Goal: Information Seeking & Learning: Find contact information

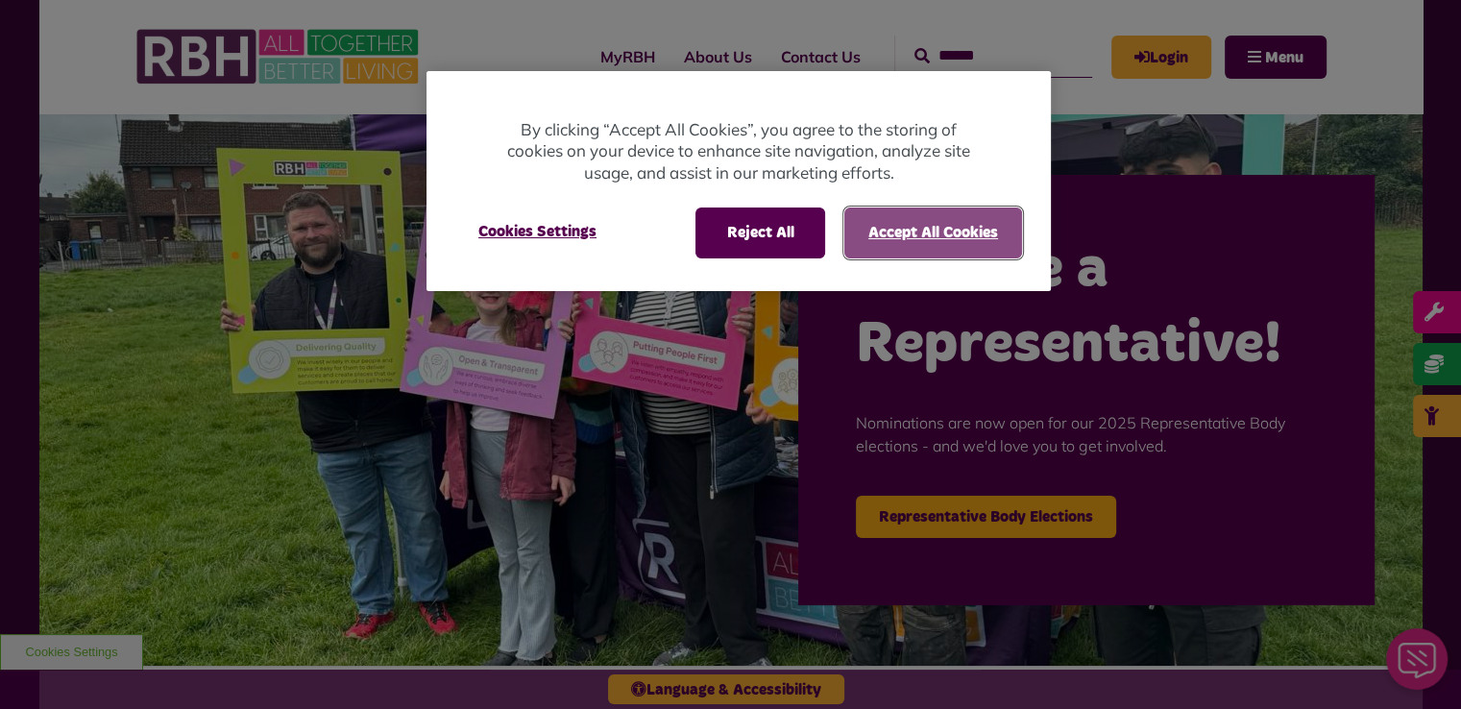
click at [949, 225] on button "Accept All Cookies" at bounding box center [933, 232] width 178 height 50
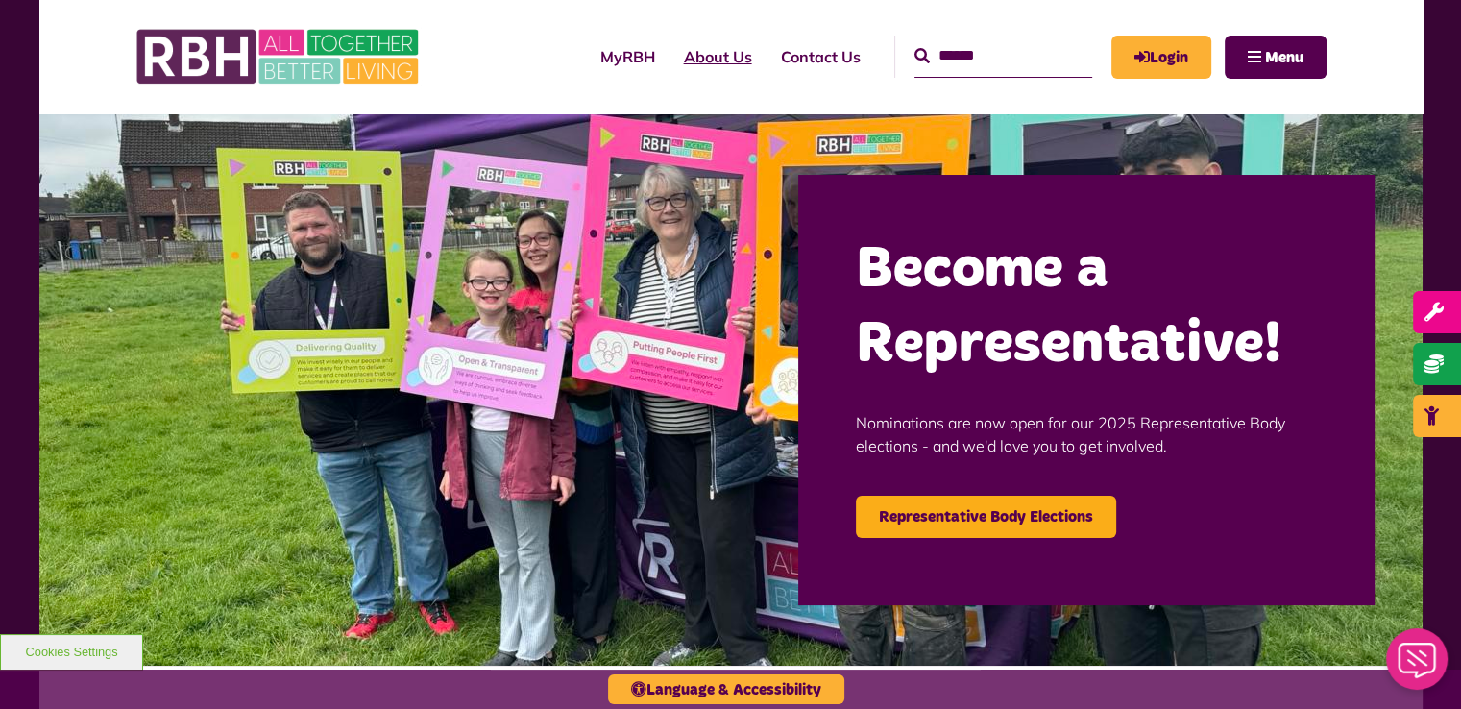
click at [677, 57] on link "About Us" at bounding box center [717, 57] width 97 height 52
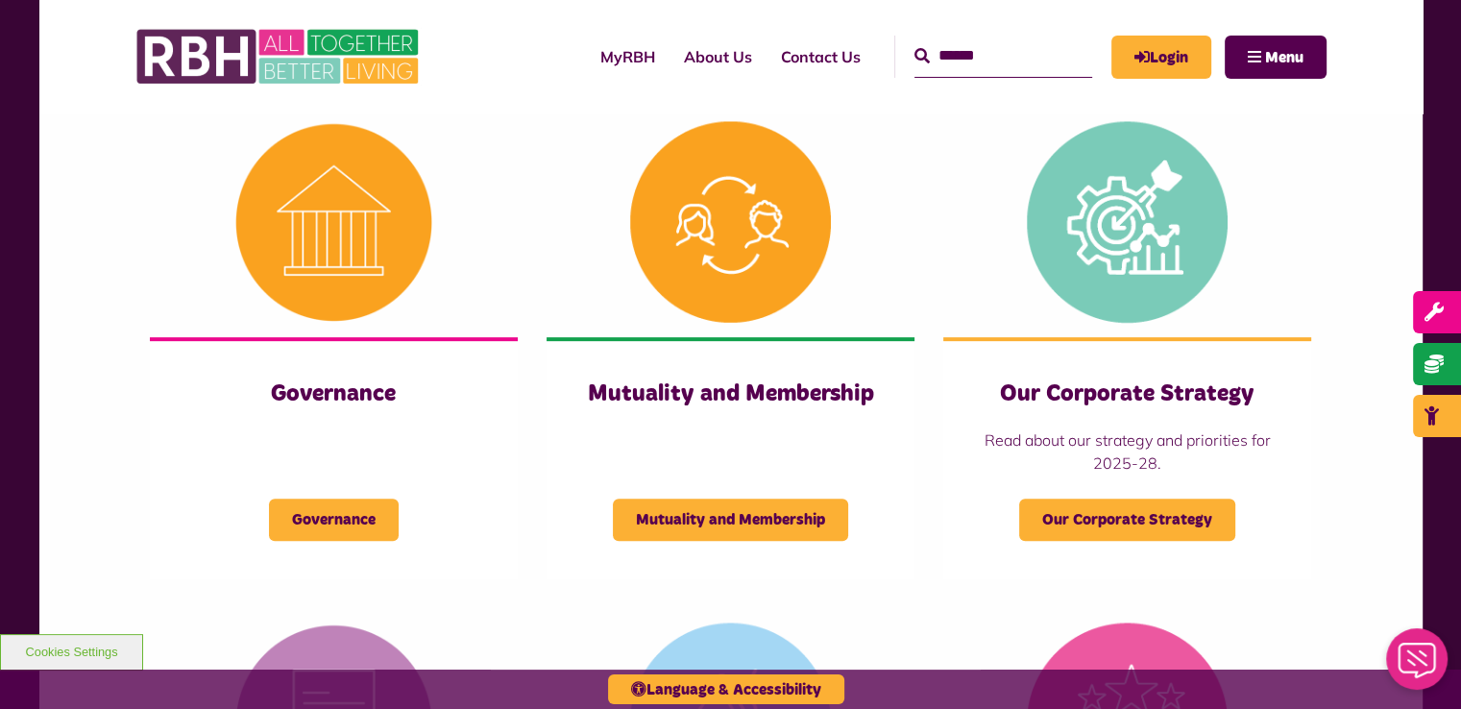
scroll to position [922, 0]
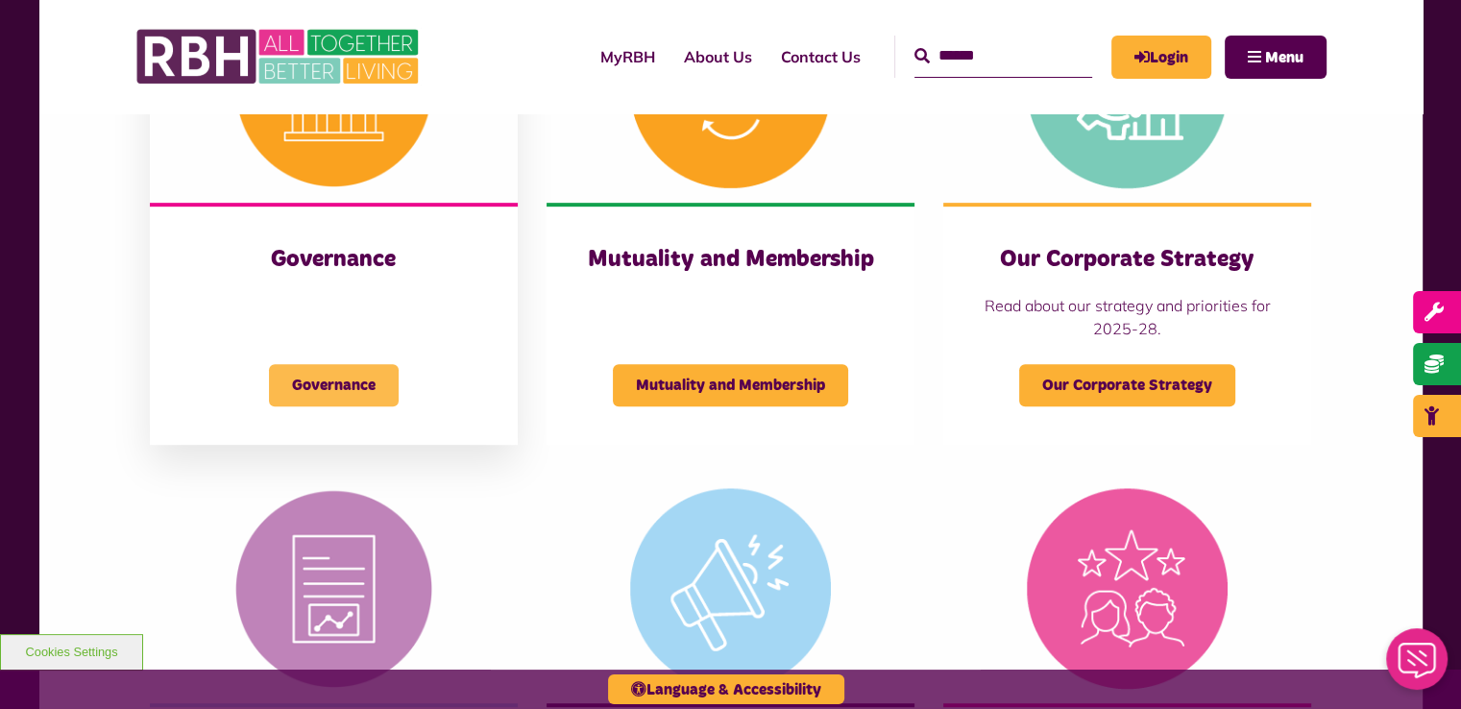
click at [312, 385] on span "Governance" at bounding box center [334, 385] width 130 height 42
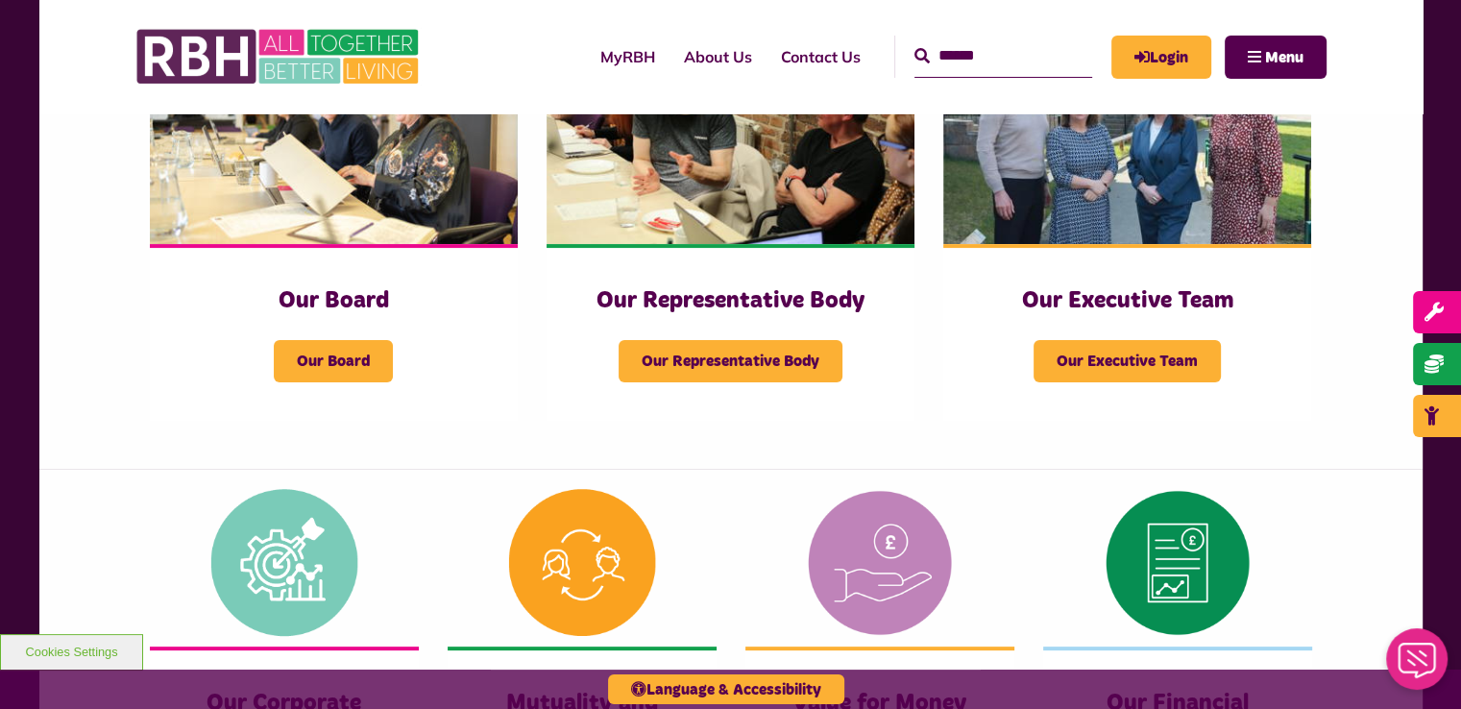
scroll to position [382, 0]
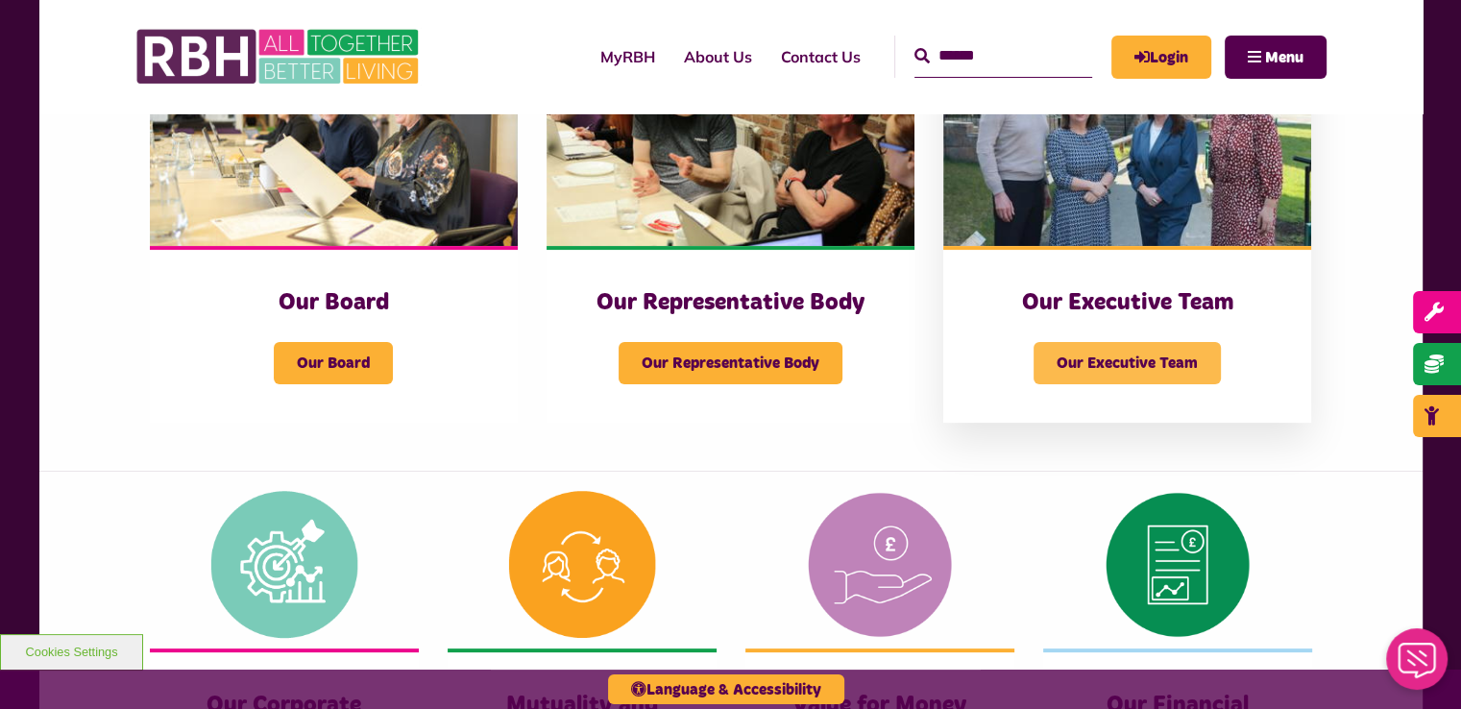
click at [1157, 363] on span "Our Executive Team" at bounding box center [1126, 363] width 187 height 42
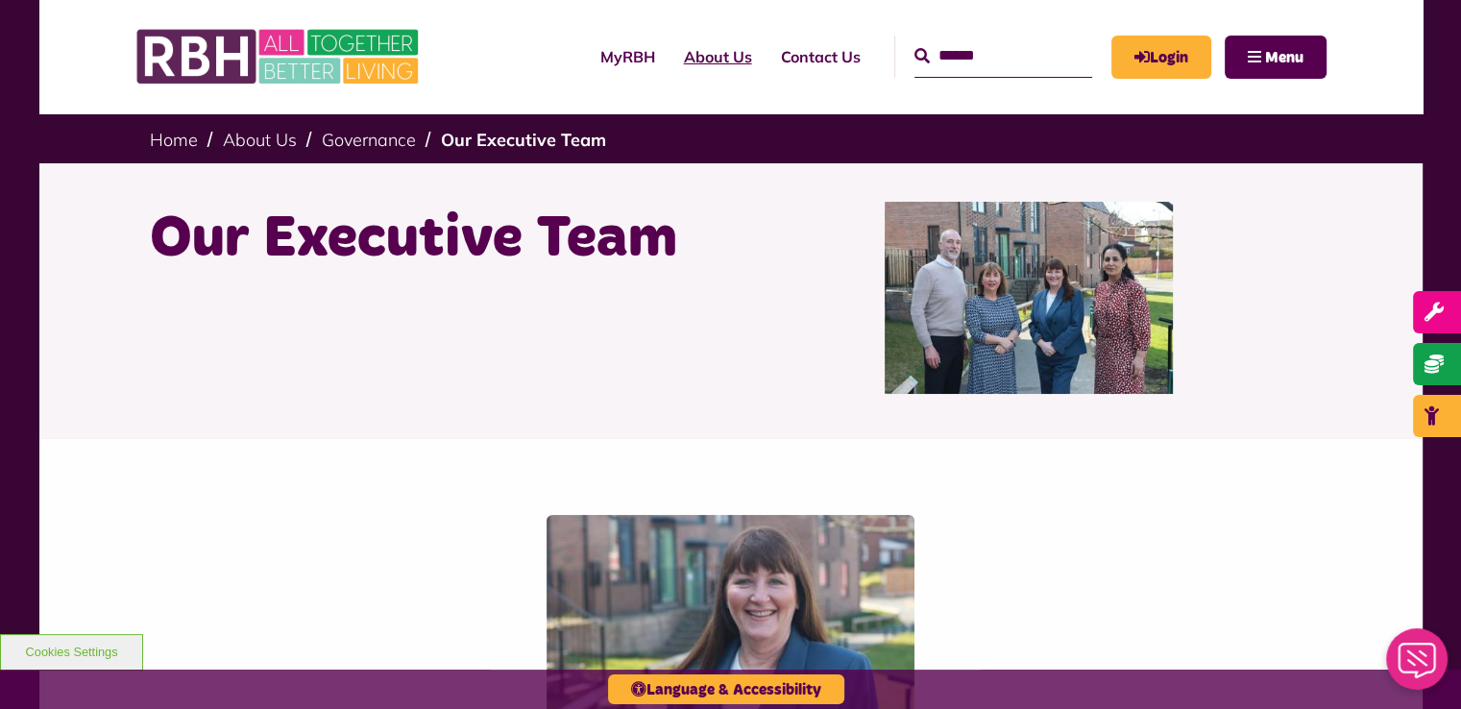
click at [685, 64] on link "About Us" at bounding box center [717, 57] width 97 height 52
click at [683, 56] on link "About Us" at bounding box center [717, 57] width 97 height 52
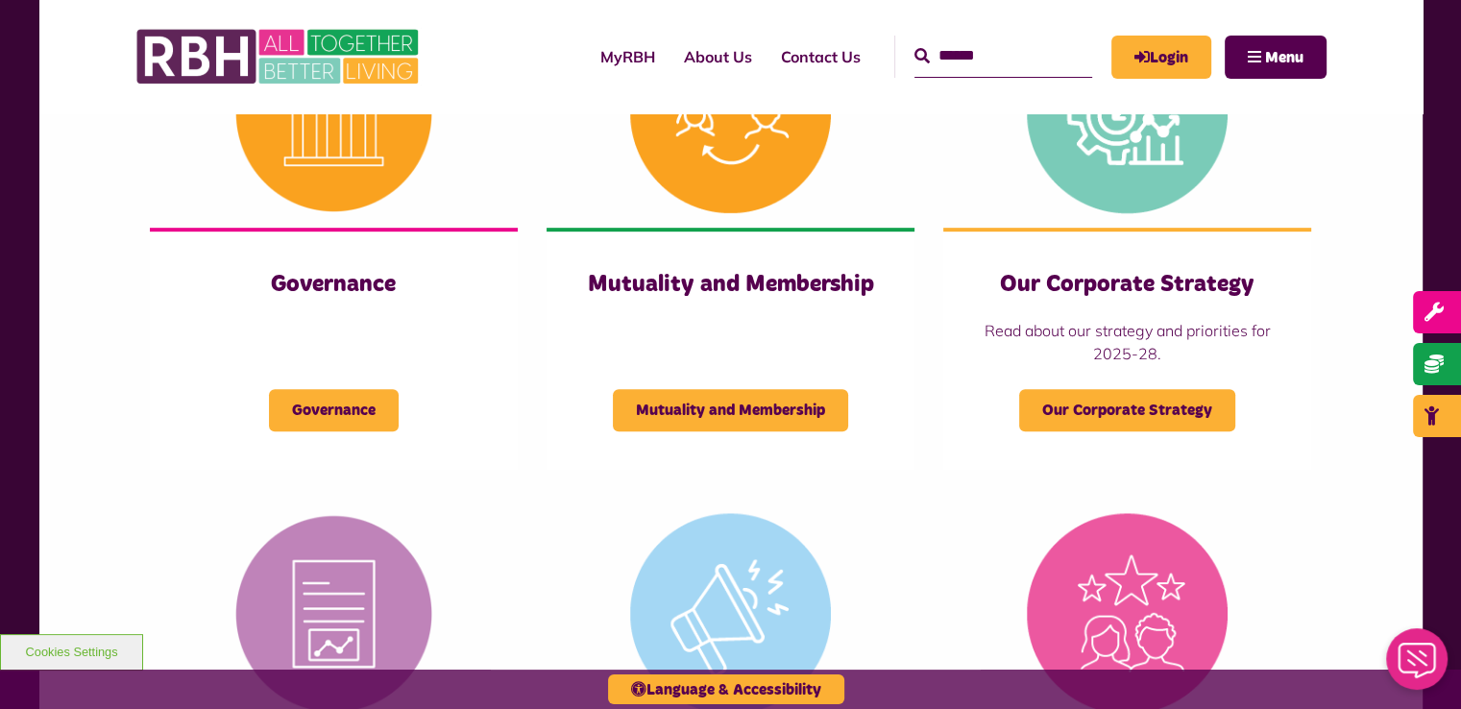
scroll to position [898, 0]
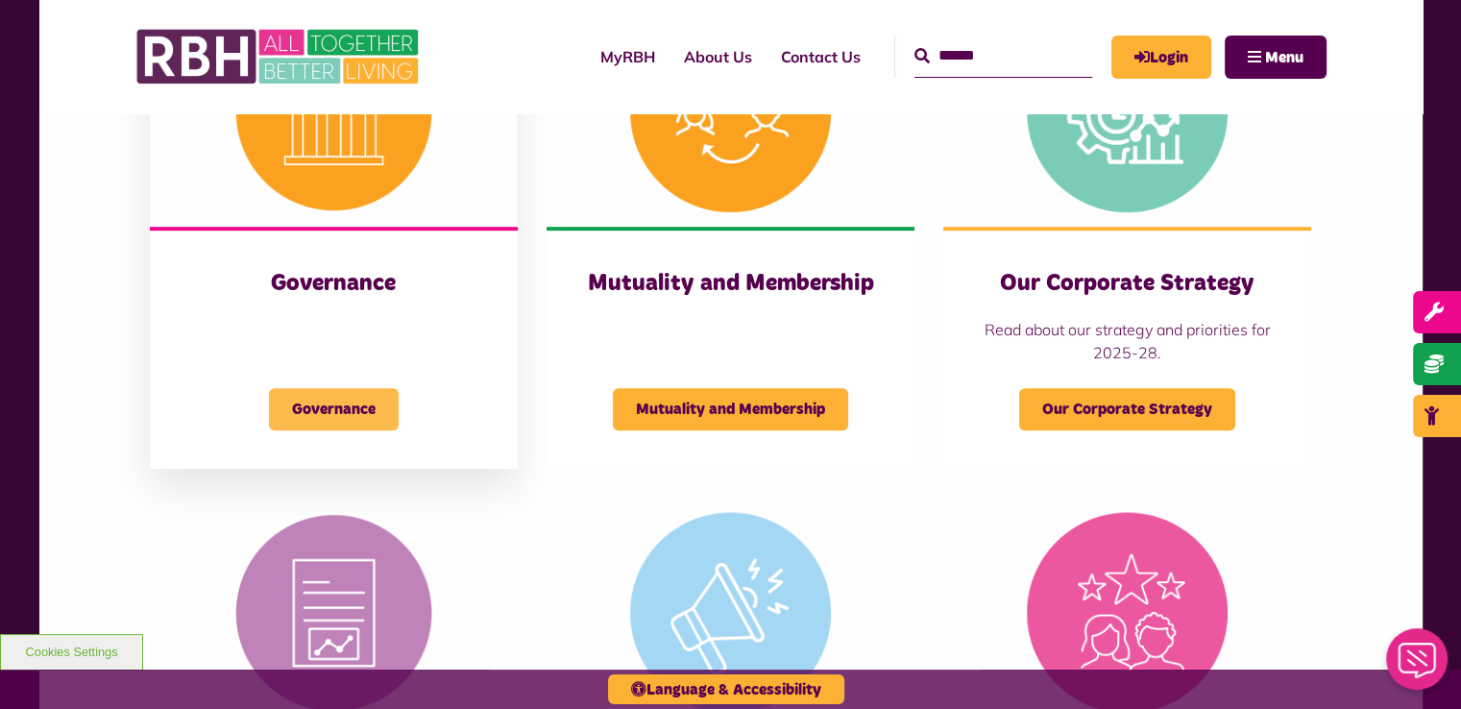
click at [360, 424] on span "Governance" at bounding box center [334, 409] width 130 height 42
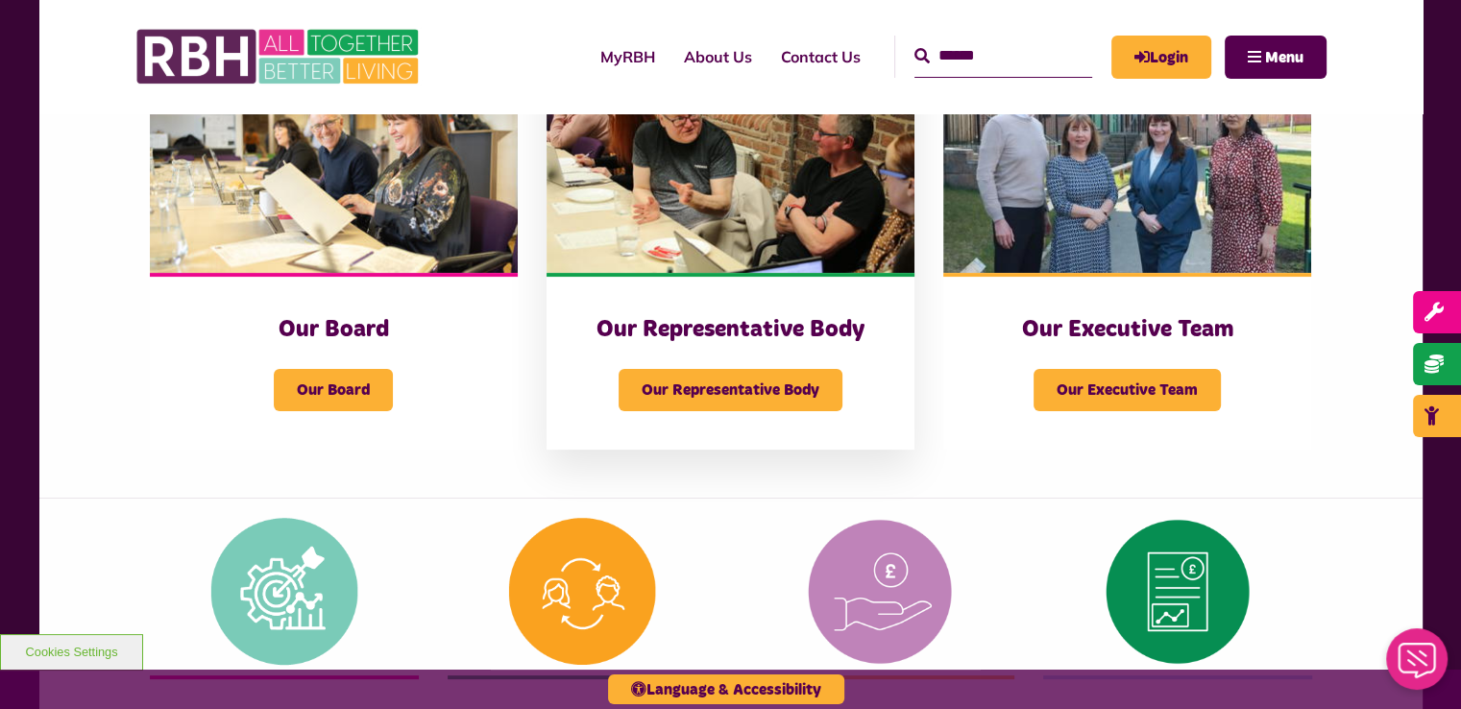
scroll to position [367, 0]
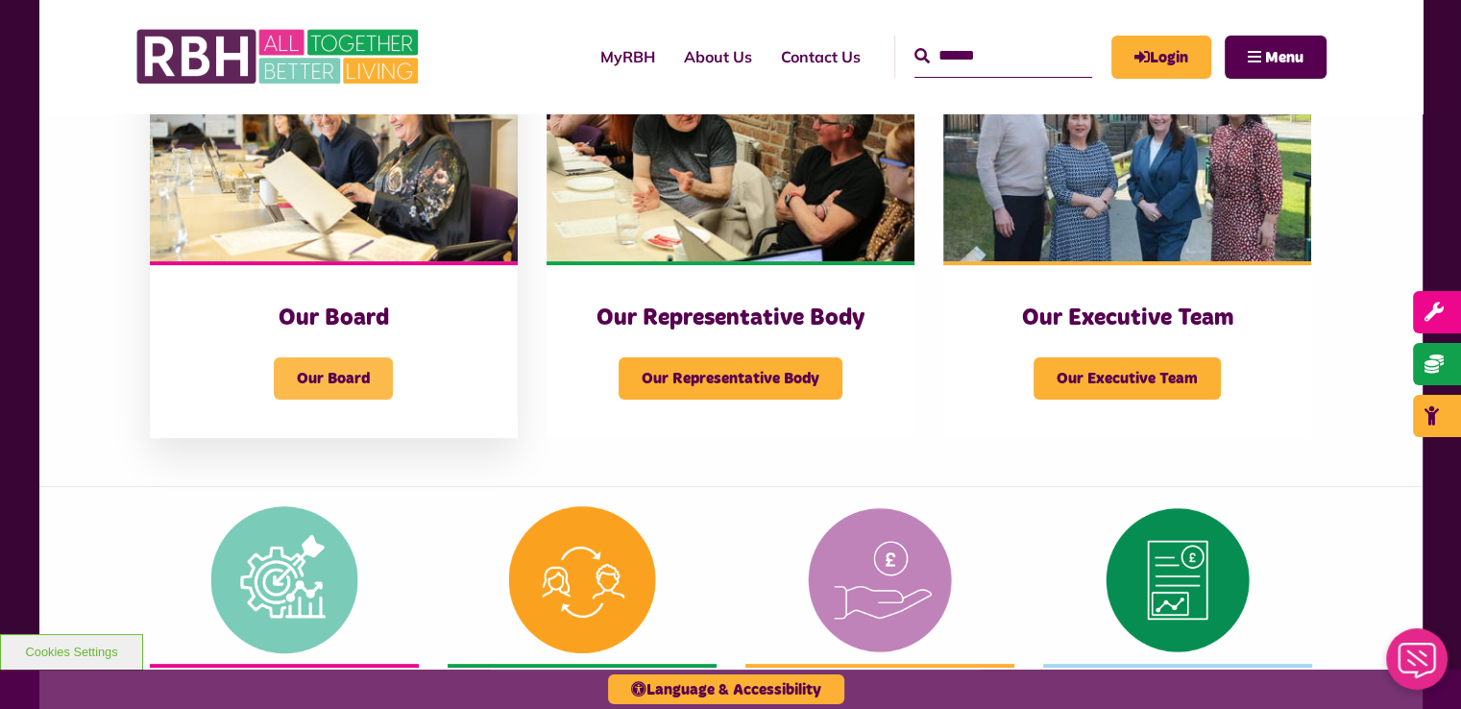
click at [329, 378] on span "Our Board" at bounding box center [333, 378] width 119 height 42
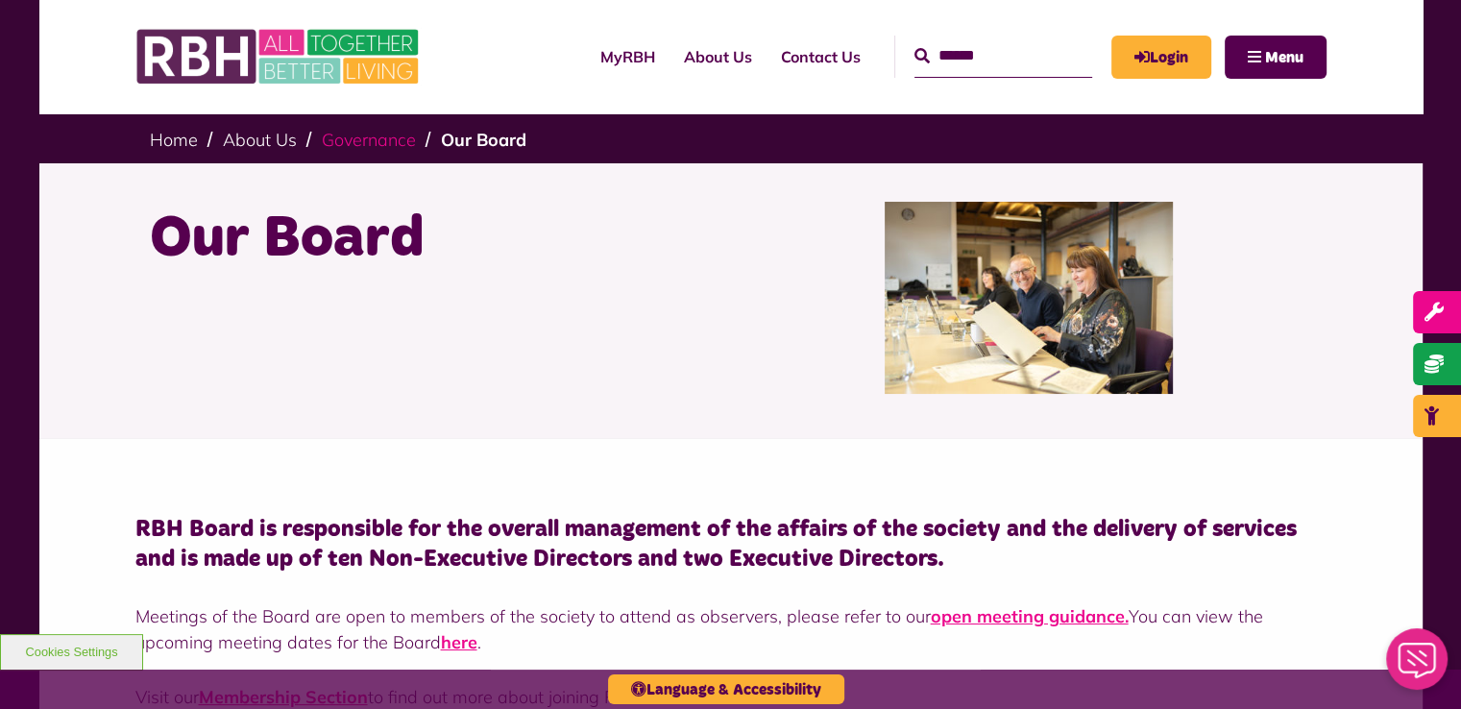
click at [347, 140] on link "Governance" at bounding box center [369, 140] width 94 height 22
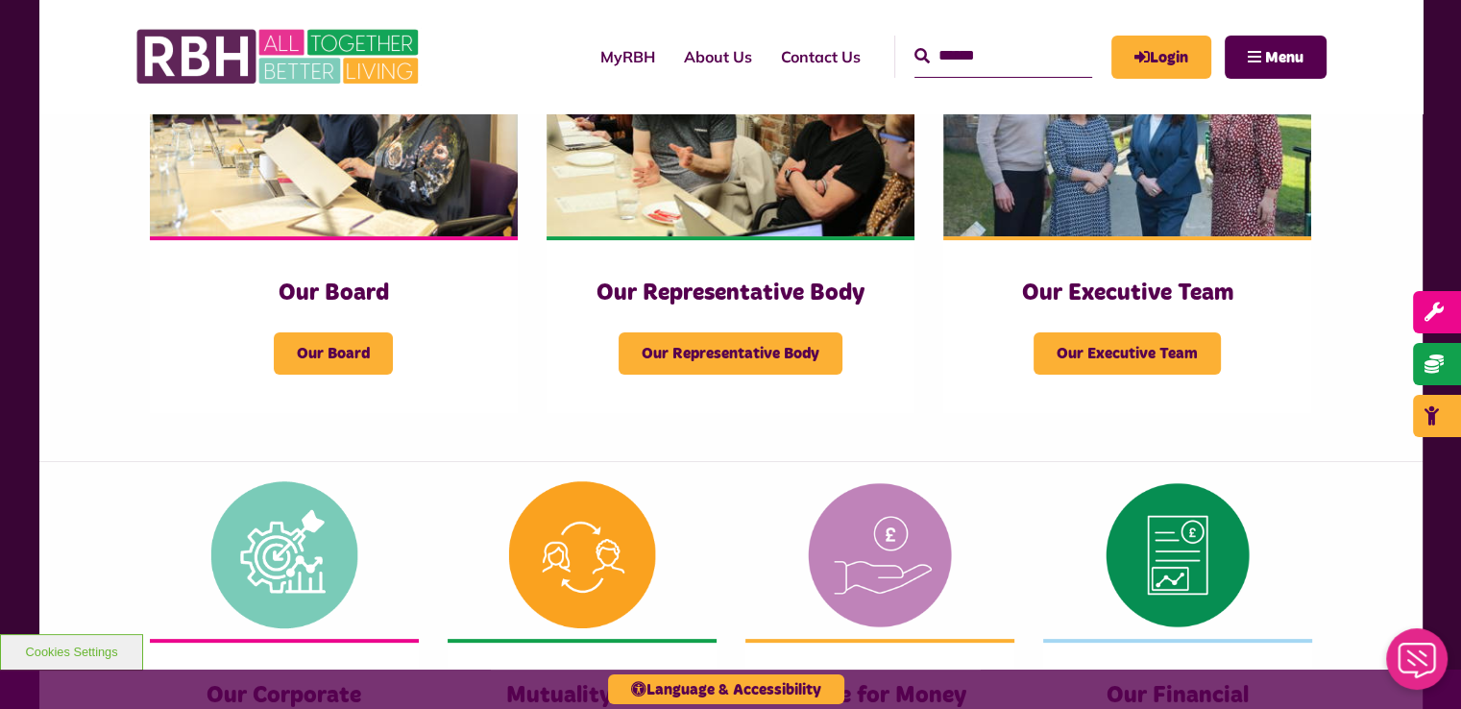
scroll to position [395, 0]
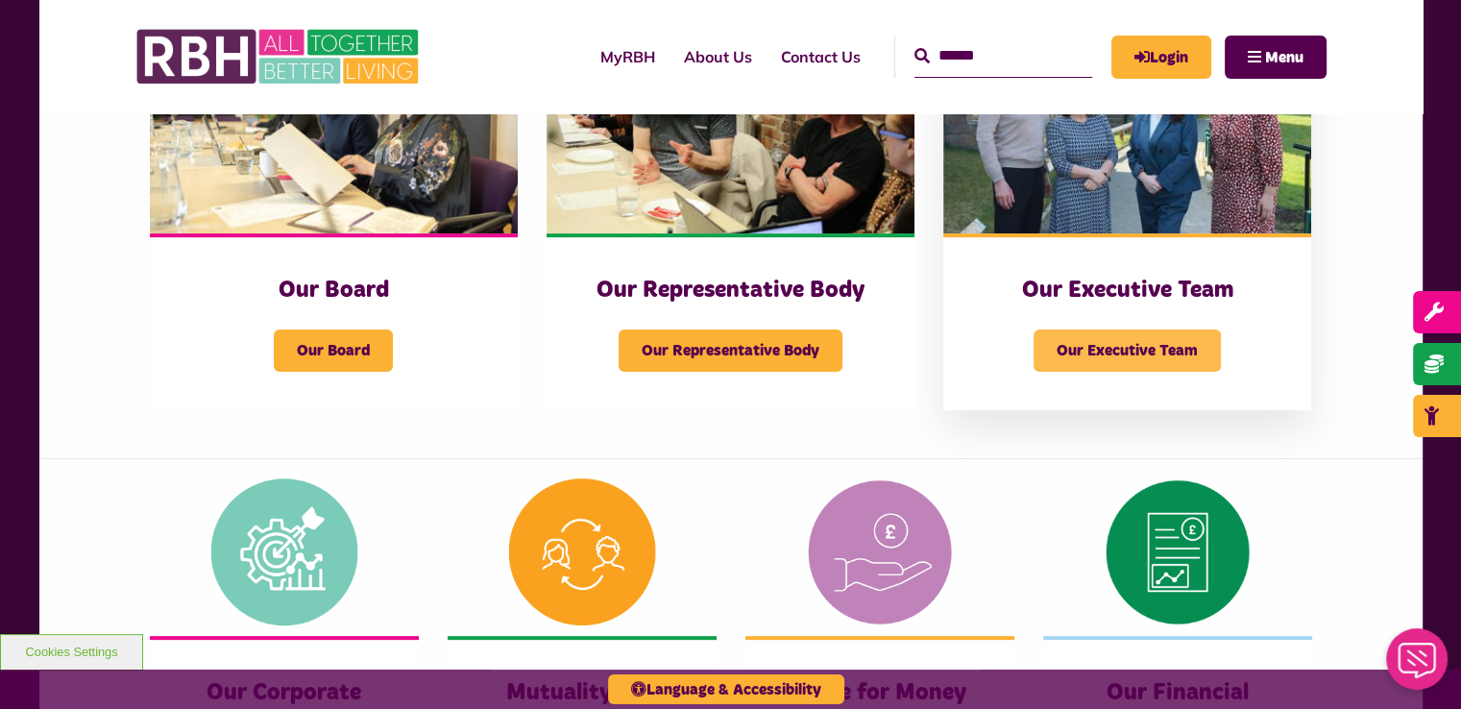
click at [1106, 353] on span "Our Executive Team" at bounding box center [1126, 350] width 187 height 42
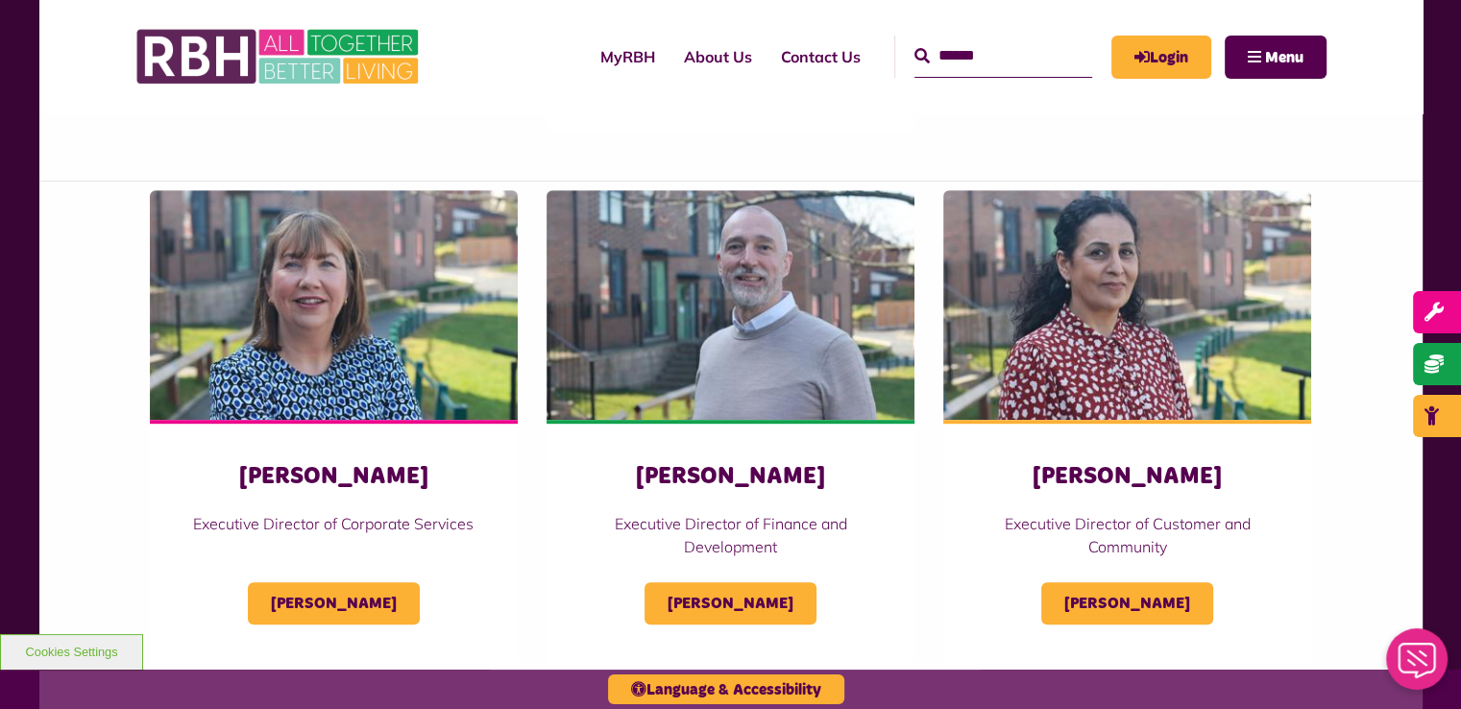
scroll to position [837, 0]
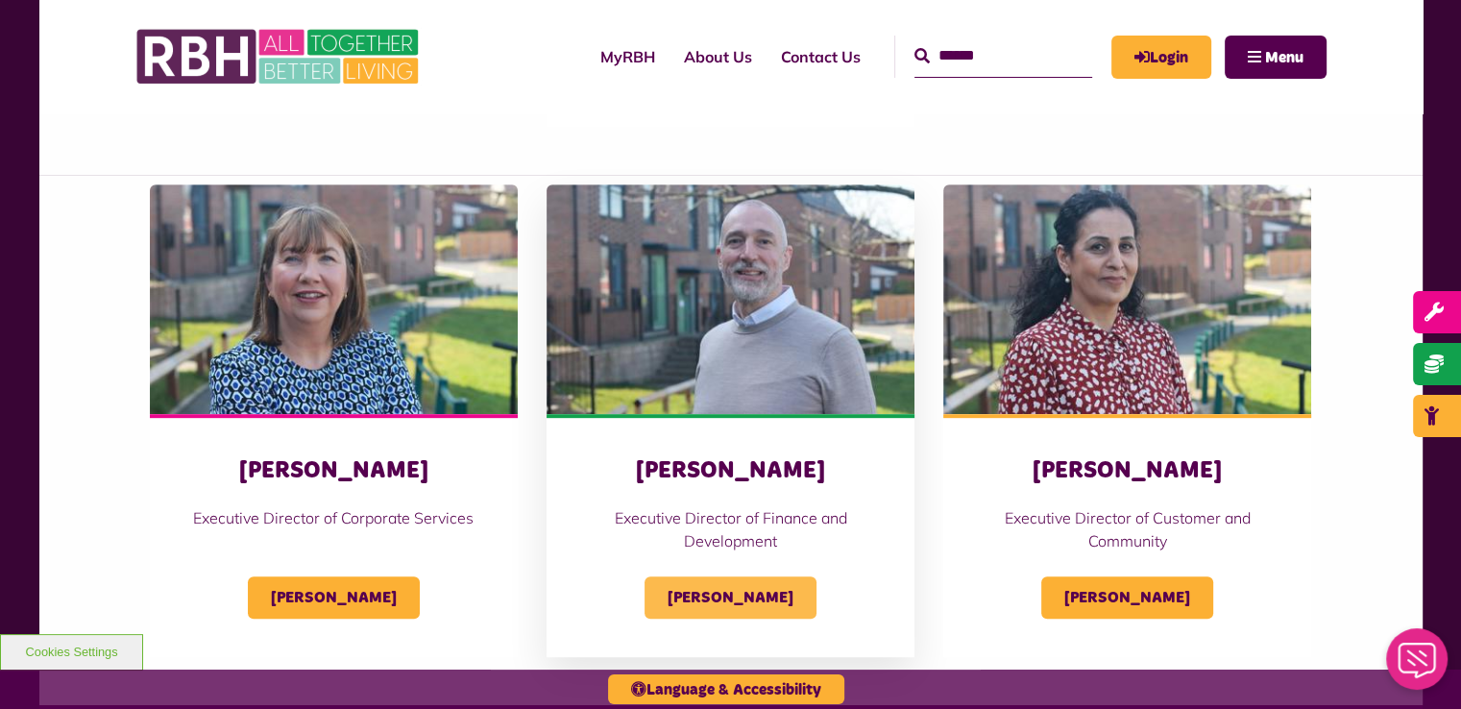
click at [723, 596] on span "[PERSON_NAME]" at bounding box center [730, 597] width 172 height 42
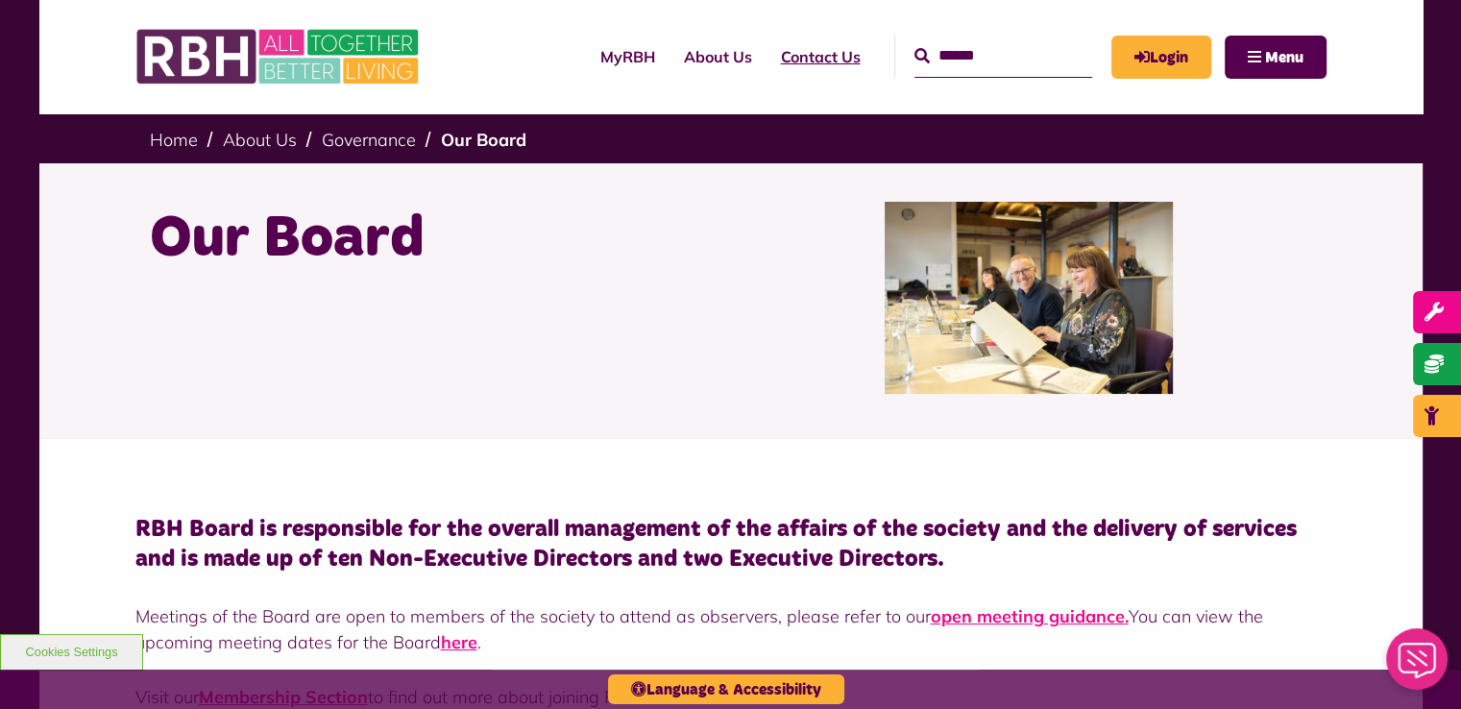
click at [797, 57] on link "Contact Us" at bounding box center [820, 57] width 109 height 52
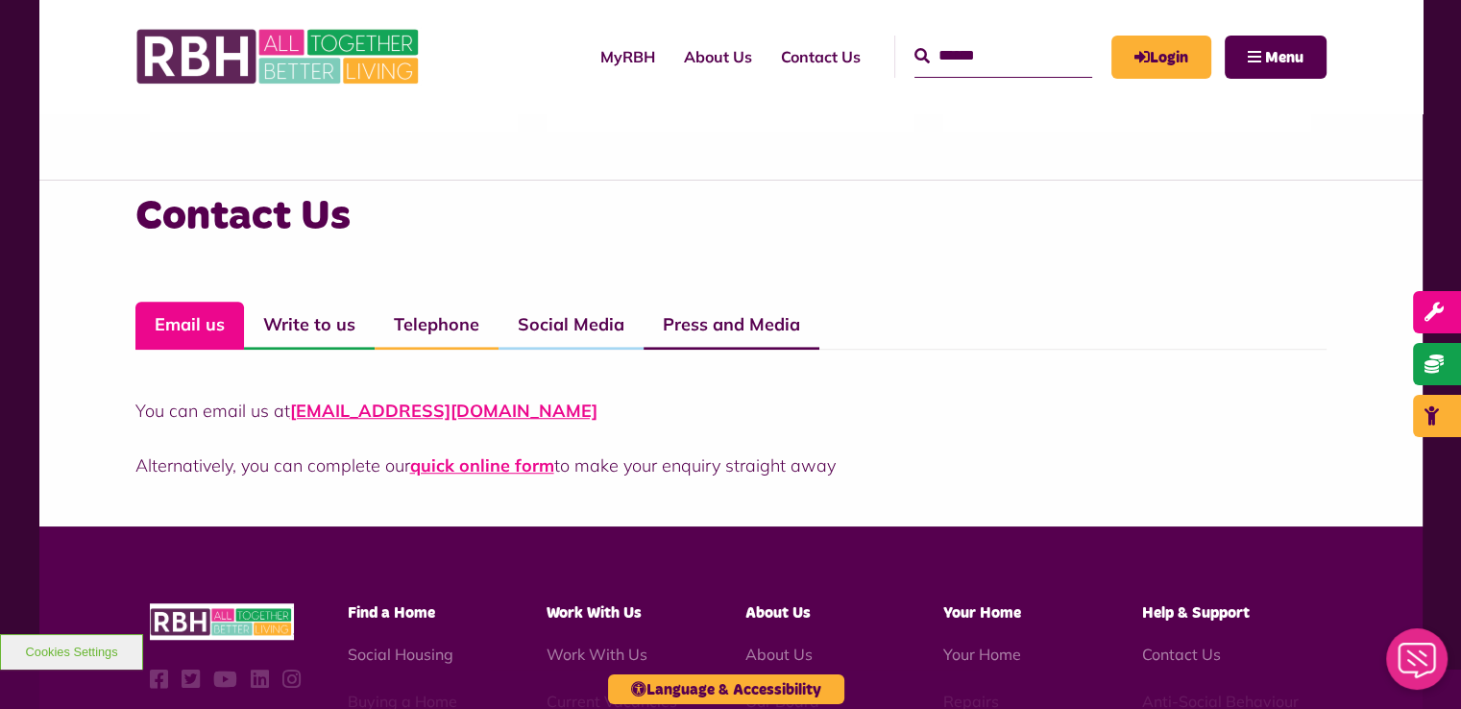
scroll to position [1287, 0]
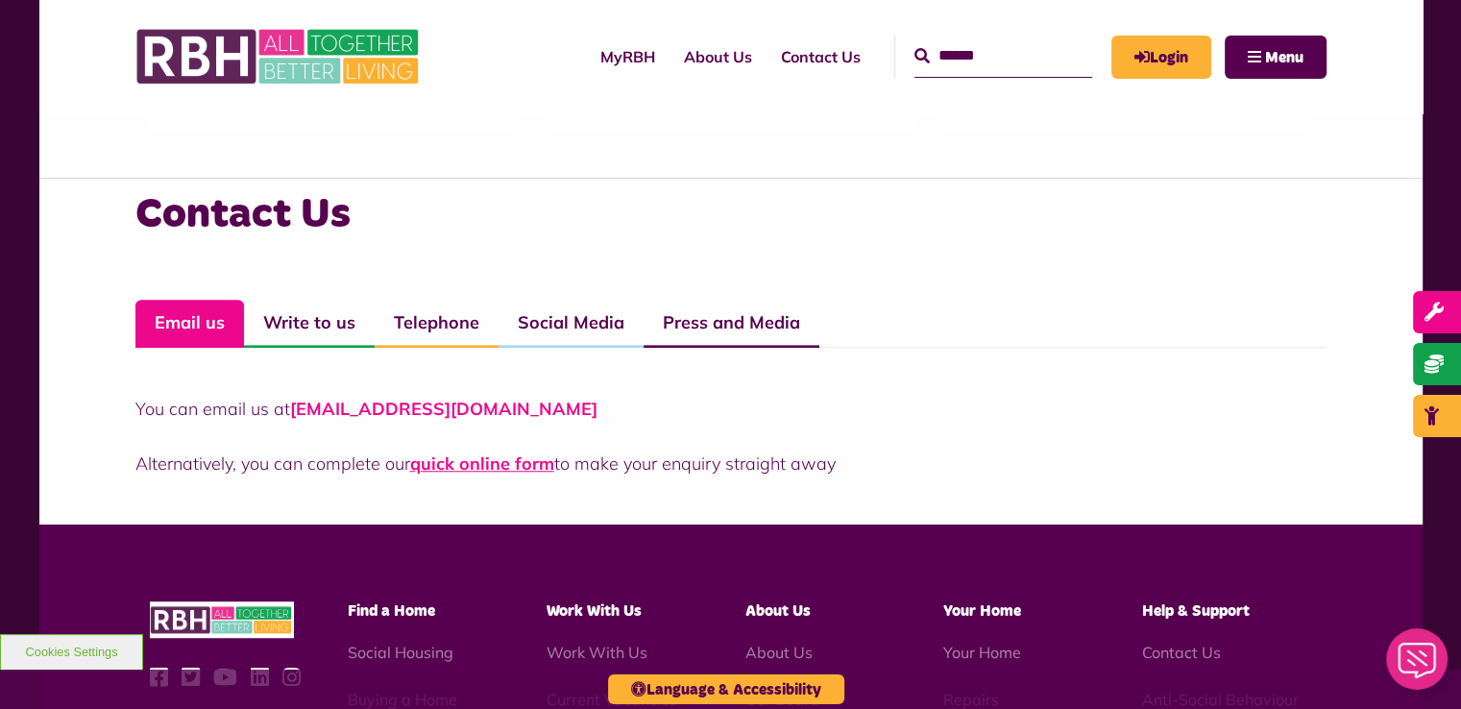
click at [374, 411] on link "[EMAIL_ADDRESS][DOMAIN_NAME]" at bounding box center [443, 409] width 307 height 22
click at [419, 320] on link "Telephone" at bounding box center [437, 324] width 124 height 48
